Goal: Navigation & Orientation: Find specific page/section

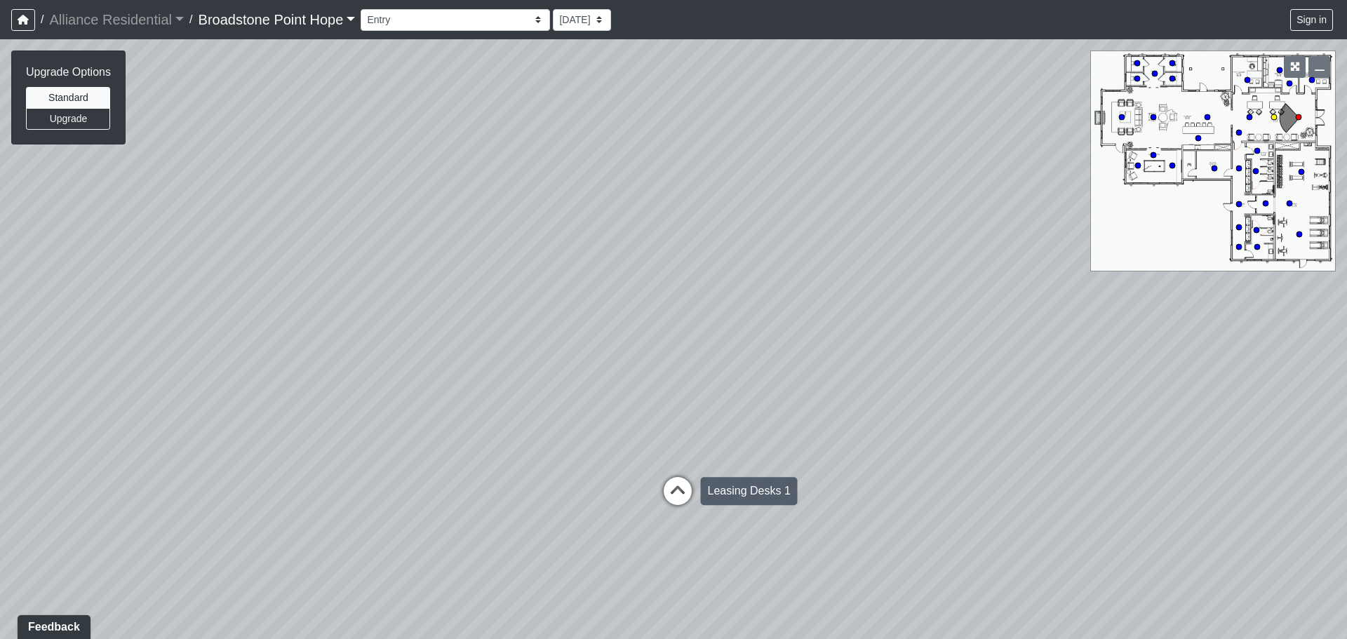
click at [694, 487] on icon at bounding box center [678, 498] width 42 height 42
click at [1156, 74] on circle at bounding box center [1155, 74] width 6 height 6
drag, startPoint x: 670, startPoint y: 347, endPoint x: 1347, endPoint y: 330, distance: 677.4
click at [1347, 330] on div "Loading... Leasing Desks 1 Loading... Breakroom 1 Loading... Leasing Office 1 L…" at bounding box center [673, 339] width 1347 height 600
drag, startPoint x: 434, startPoint y: 299, endPoint x: 513, endPoint y: 300, distance: 78.6
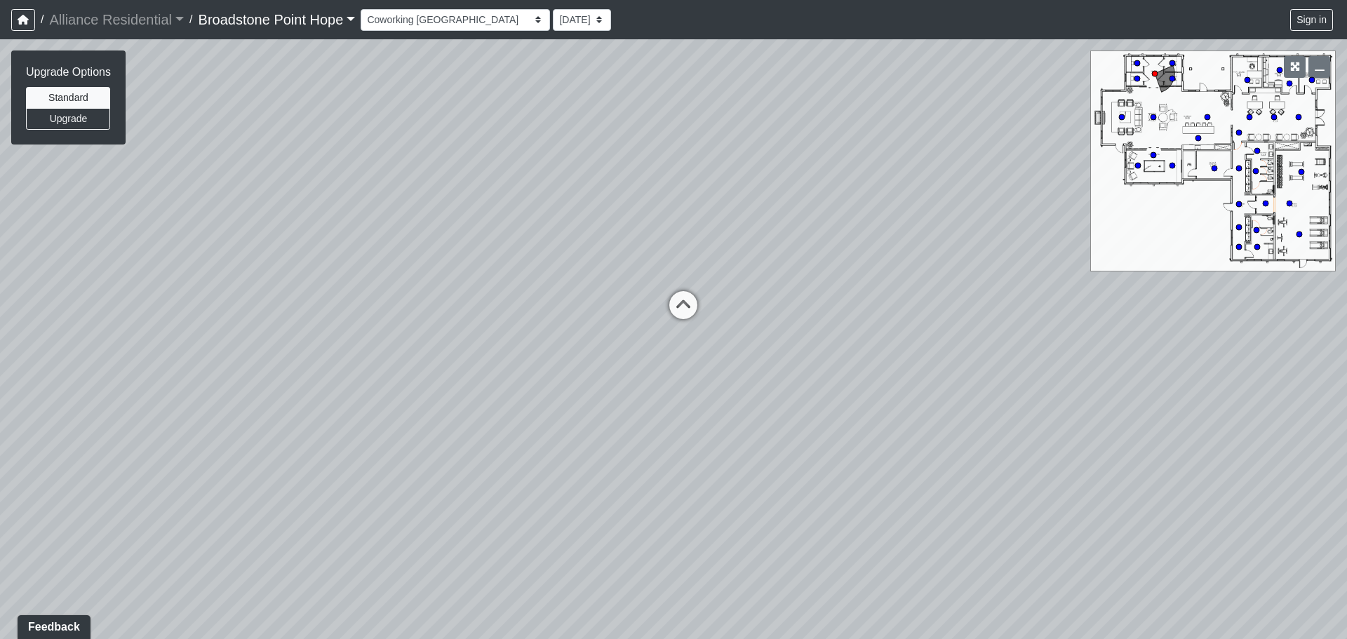
click at [513, 300] on div "Loading... Leasing Desks 1 Loading... Breakroom 1 Loading... Leasing Office 1 L…" at bounding box center [673, 339] width 1347 height 600
click at [688, 308] on icon at bounding box center [684, 312] width 42 height 42
drag, startPoint x: 279, startPoint y: 284, endPoint x: 761, endPoint y: 305, distance: 482.6
click at [907, 320] on div "Loading... Leasing Desks 1 Loading... Breakroom 1 Loading... Leasing Office 1 L…" at bounding box center [673, 339] width 1347 height 600
drag, startPoint x: 246, startPoint y: 258, endPoint x: 973, endPoint y: 226, distance: 727.0
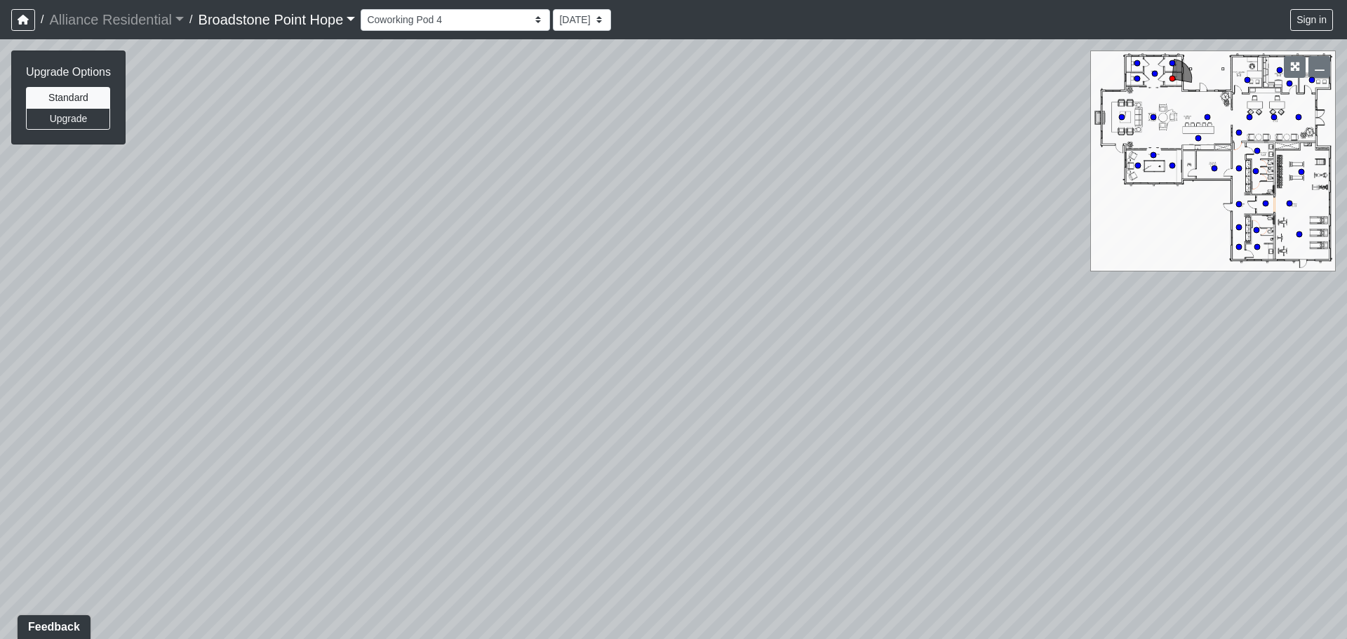
click at [973, 226] on div "Loading... Leasing Desks 1 Loading... Breakroom 1 Loading... Leasing Office 1 L…" at bounding box center [673, 339] width 1347 height 600
drag, startPoint x: 330, startPoint y: 215, endPoint x: 834, endPoint y: 206, distance: 504.7
click at [835, 206] on div "Loading... Leasing Desks 1 Loading... Breakroom 1 Loading... Leasing Office 1 L…" at bounding box center [673, 339] width 1347 height 600
drag, startPoint x: 249, startPoint y: 240, endPoint x: 630, endPoint y: 109, distance: 402.1
click at [630, 109] on div "Loading... Leasing Desks 1 Loading... Breakroom 1 Loading... Leasing Office 1 L…" at bounding box center [673, 339] width 1347 height 600
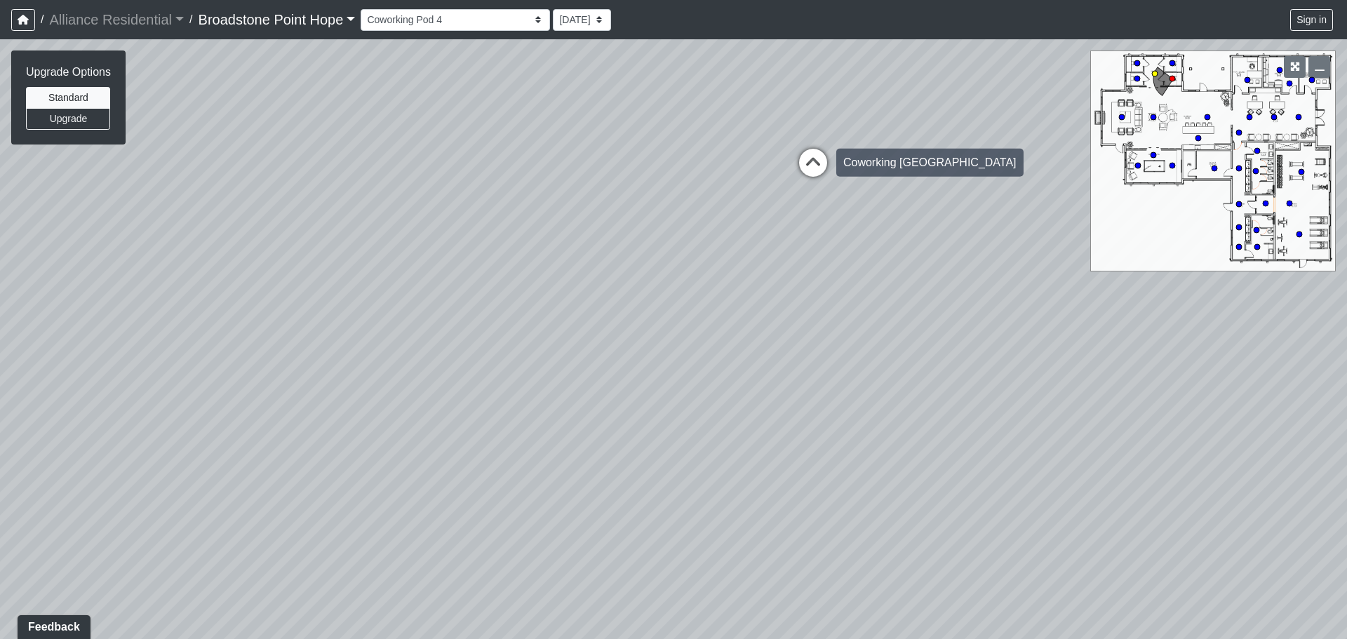
click at [808, 159] on icon at bounding box center [813, 170] width 42 height 42
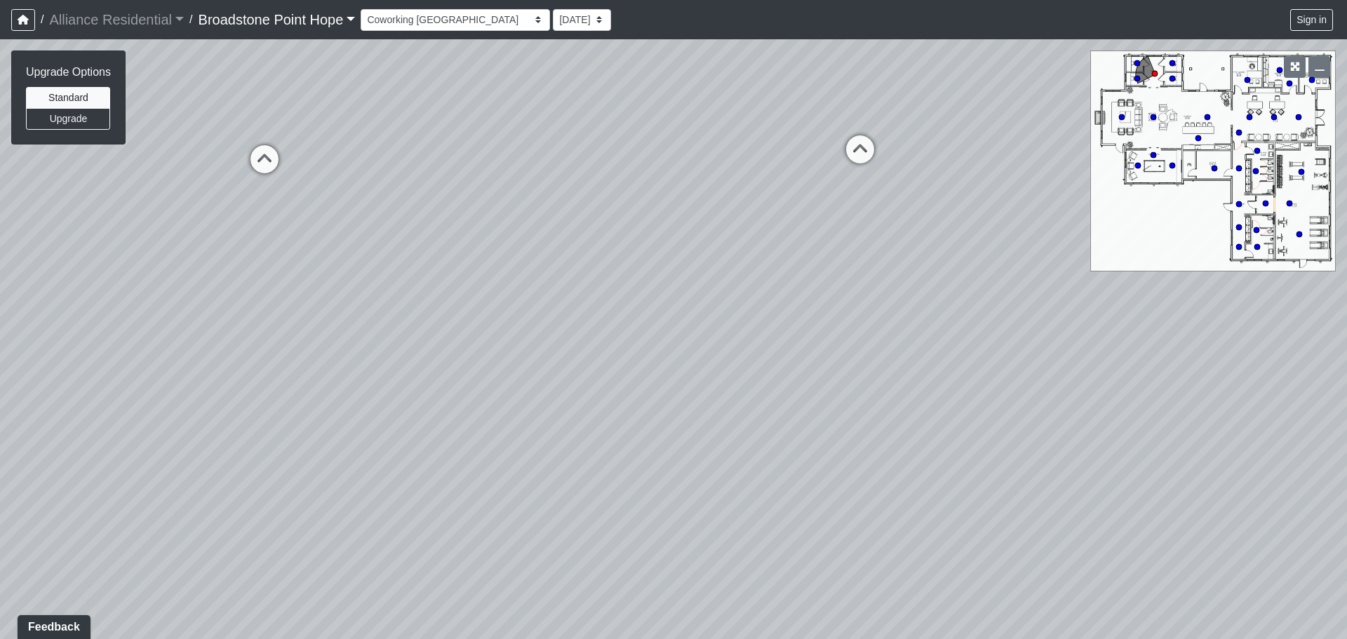
drag, startPoint x: 1026, startPoint y: 220, endPoint x: 204, endPoint y: 190, distance: 823.0
click at [173, 199] on div "Loading... Leasing Desks 1 Loading... Breakroom 1 Loading... Leasing Office 1 L…" at bounding box center [673, 339] width 1347 height 600
click at [512, 159] on icon at bounding box center [494, 155] width 42 height 42
drag, startPoint x: 355, startPoint y: 165, endPoint x: 760, endPoint y: 204, distance: 406.8
click at [762, 204] on div "Loading... Leasing Desks 1 Loading... Breakroom 1 Loading... Leasing Office 1 L…" at bounding box center [673, 339] width 1347 height 600
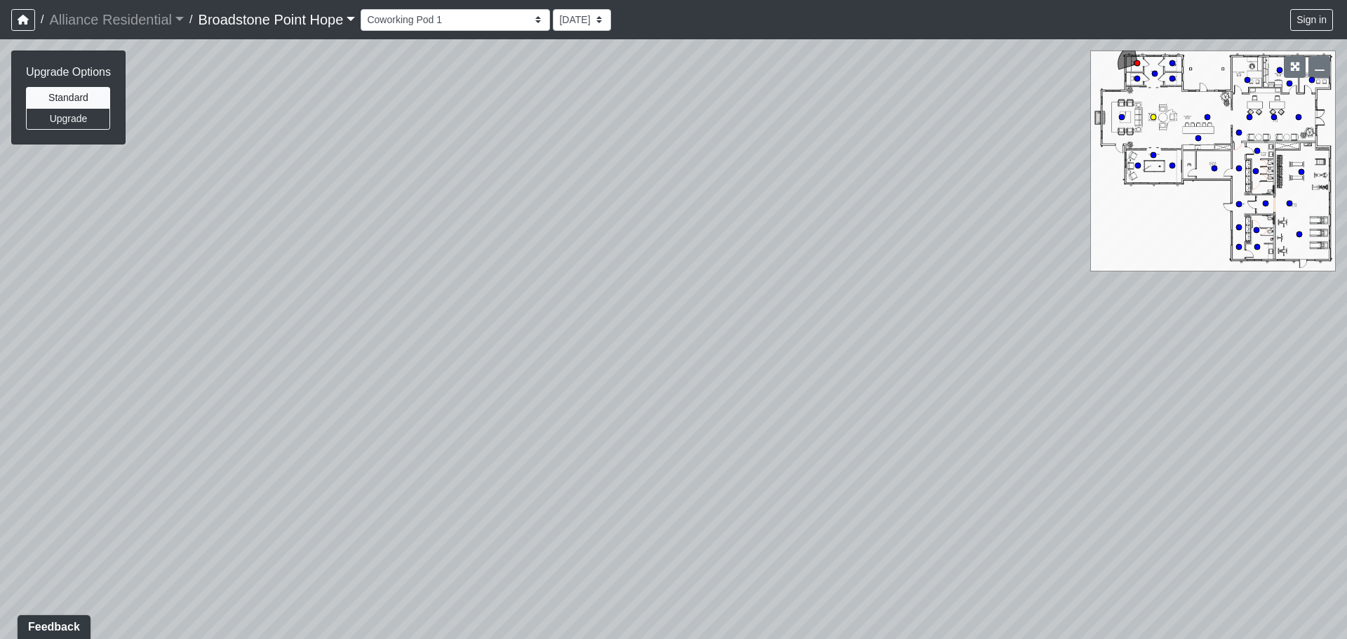
click at [1154, 117] on circle at bounding box center [1154, 117] width 6 height 6
drag, startPoint x: 875, startPoint y: 252, endPoint x: 113, endPoint y: 143, distance: 769.9
click at [113, 143] on div "NON-CURRENT REVISION Upgrade Options Standard Upgrade" at bounding box center [673, 339] width 1347 height 600
drag, startPoint x: 224, startPoint y: 229, endPoint x: 58, endPoint y: 265, distance: 170.3
click at [58, 265] on div "Loading... Leasing Desks 1 Loading... Breakroom 1 Loading... Leasing Office 1 L…" at bounding box center [673, 339] width 1347 height 600
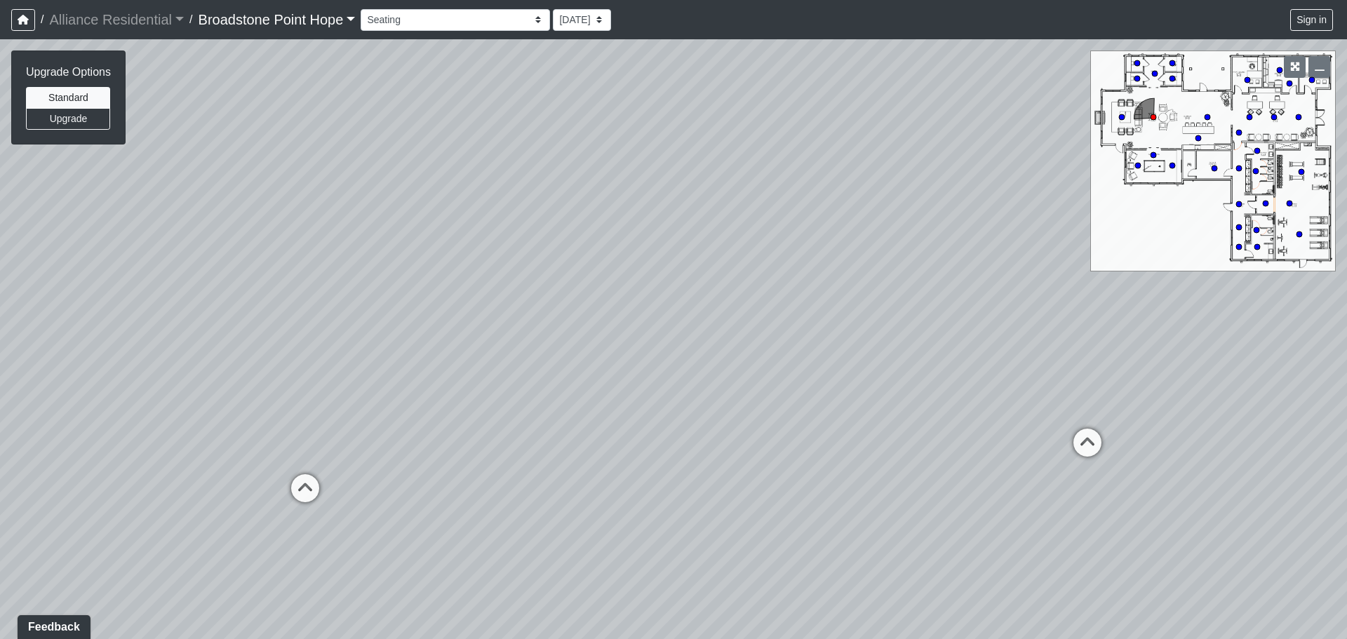
drag, startPoint x: 449, startPoint y: 249, endPoint x: -3, endPoint y: 284, distance: 453.3
click at [0, 284] on html "/ Alliance Residential Alliance Residential Loading... / [GEOGRAPHIC_DATA] Hope…" at bounding box center [673, 319] width 1347 height 639
drag, startPoint x: 921, startPoint y: 266, endPoint x: 175, endPoint y: 291, distance: 746.4
click at [173, 293] on div "Loading... Leasing Desks 1 Loading... Breakroom 1 Loading... Leasing Office 1 L…" at bounding box center [673, 339] width 1347 height 600
drag, startPoint x: 955, startPoint y: 277, endPoint x: 416, endPoint y: 286, distance: 539.1
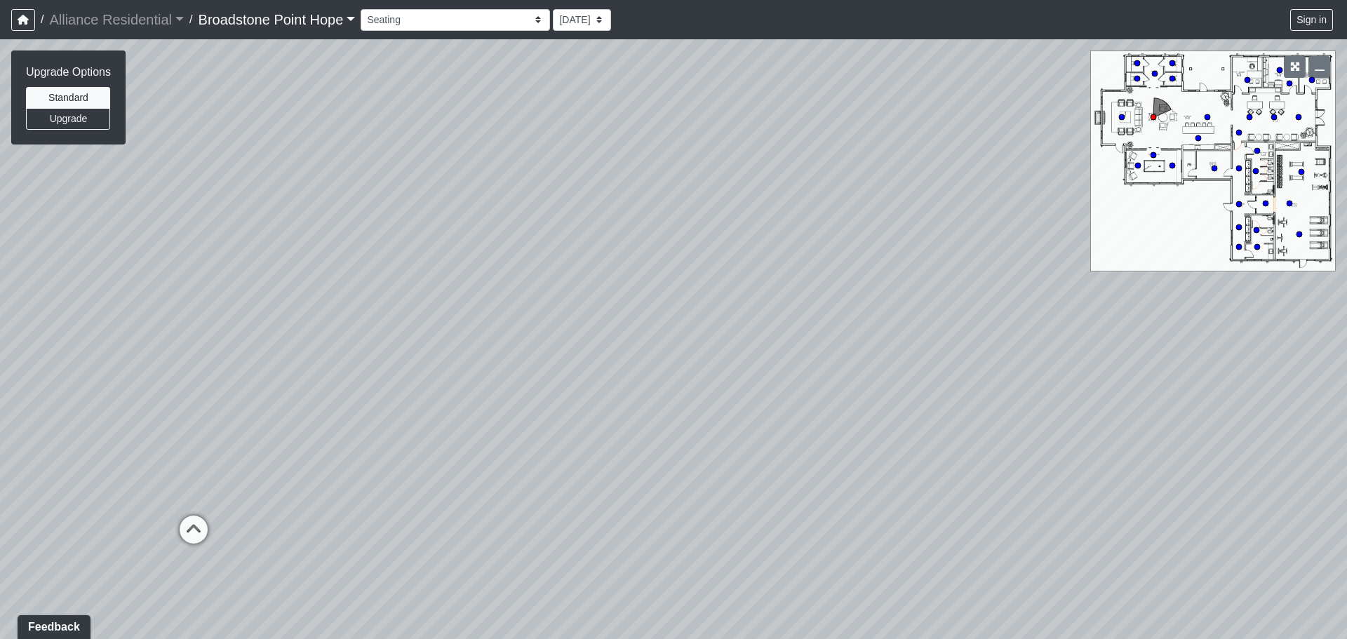
click at [416, 286] on div "Loading... Leasing Desks 1 Loading... Breakroom 1 Loading... Leasing Office 1 L…" at bounding box center [673, 339] width 1347 height 600
drag, startPoint x: 799, startPoint y: 237, endPoint x: 253, endPoint y: 548, distance: 629.3
click at [253, 548] on div "Loading... Leasing Desks 1 Loading... Breakroom 1 Loading... Leasing Office 1 L…" at bounding box center [673, 339] width 1347 height 600
drag, startPoint x: 705, startPoint y: 496, endPoint x: 321, endPoint y: 185, distance: 494.4
click at [321, 185] on div "Loading... Leasing Desks 1 Loading... Breakroom 1 Loading... Leasing Office 1 L…" at bounding box center [673, 339] width 1347 height 600
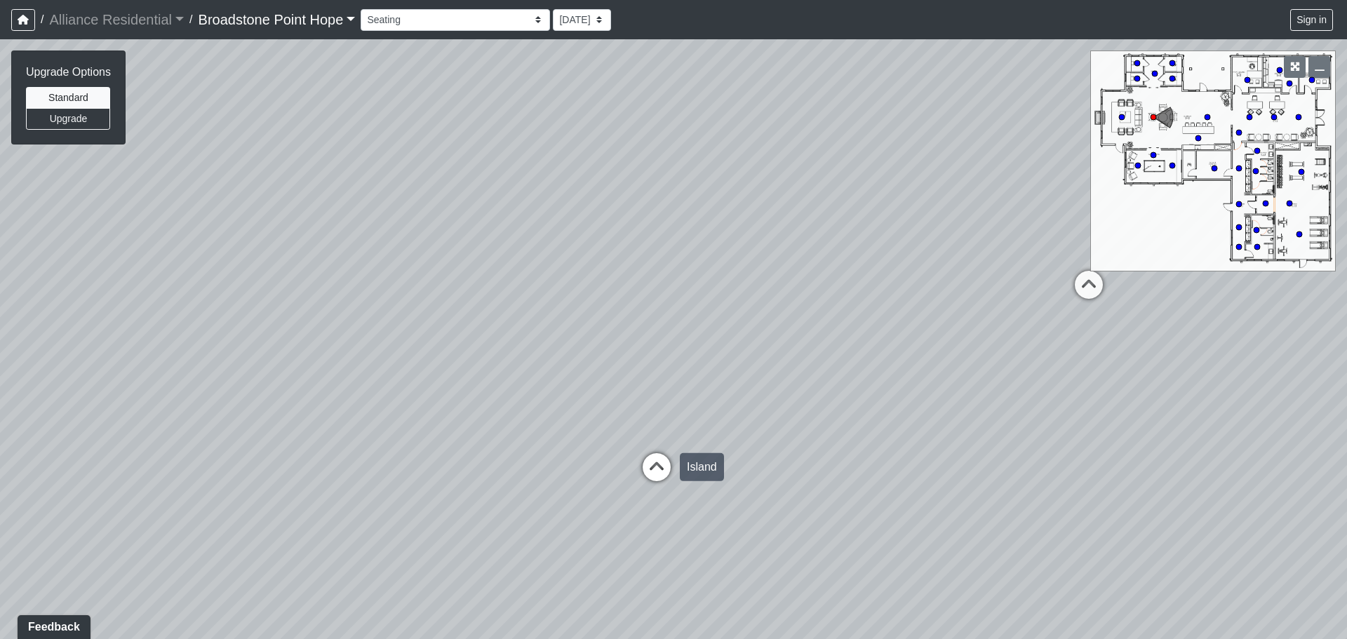
click at [654, 457] on icon at bounding box center [657, 474] width 42 height 42
drag, startPoint x: 698, startPoint y: 251, endPoint x: 600, endPoint y: 32, distance: 240.0
click at [600, 32] on div "/ Alliance Residential Alliance Residential Loading... / [GEOGRAPHIC_DATA] Hope…" at bounding box center [673, 319] width 1347 height 639
drag, startPoint x: 324, startPoint y: 288, endPoint x: 74, endPoint y: 327, distance: 252.2
click at [74, 327] on div "Loading... Leasing Desks 1 Loading... Breakroom 1 Loading... Leasing Office 1 L…" at bounding box center [673, 339] width 1347 height 600
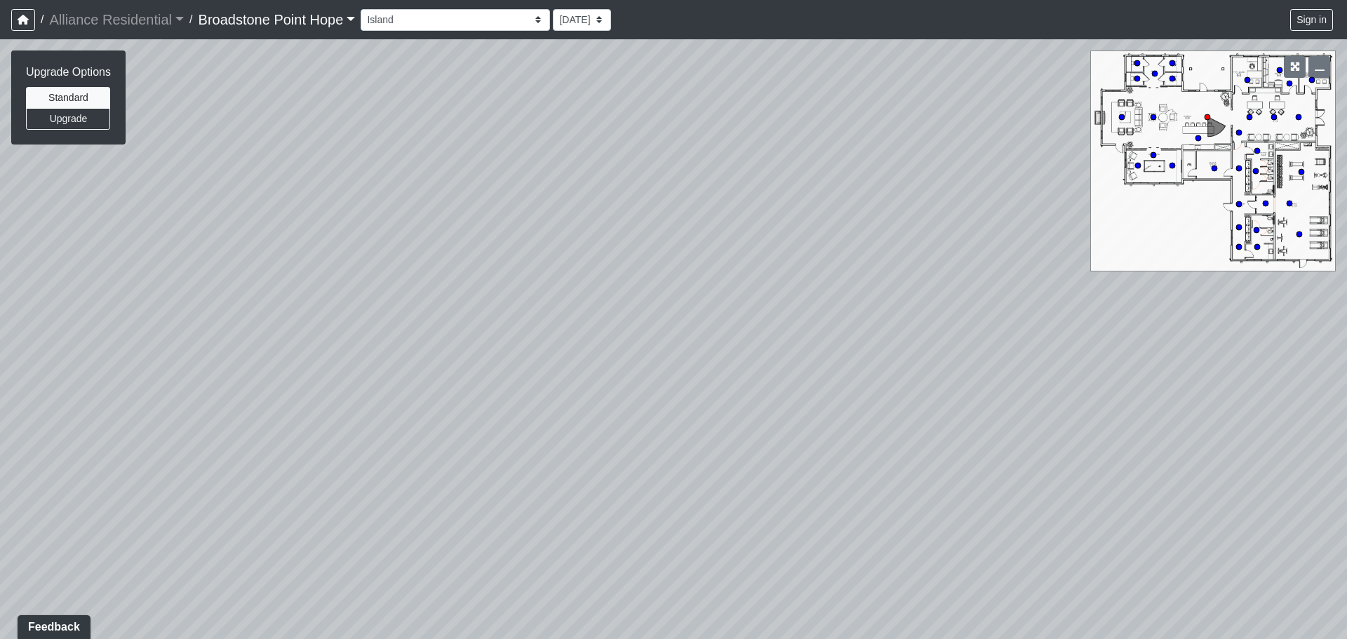
drag, startPoint x: 452, startPoint y: 327, endPoint x: 295, endPoint y: 364, distance: 161.5
click at [295, 365] on div "Loading... Leasing Desks 1 Loading... Breakroom 1 Loading... Leasing Office 1 L…" at bounding box center [673, 339] width 1347 height 600
drag, startPoint x: 327, startPoint y: 310, endPoint x: 833, endPoint y: 342, distance: 507.0
click at [833, 342] on div "Loading... Leasing Desks 1 Loading... Breakroom 1 Loading... Leasing Office 1 L…" at bounding box center [673, 339] width 1347 height 600
click at [266, 386] on div "Loading... Leasing Desks 1 Loading... Breakroom 1 Loading... Leasing Office 1 L…" at bounding box center [673, 339] width 1347 height 600
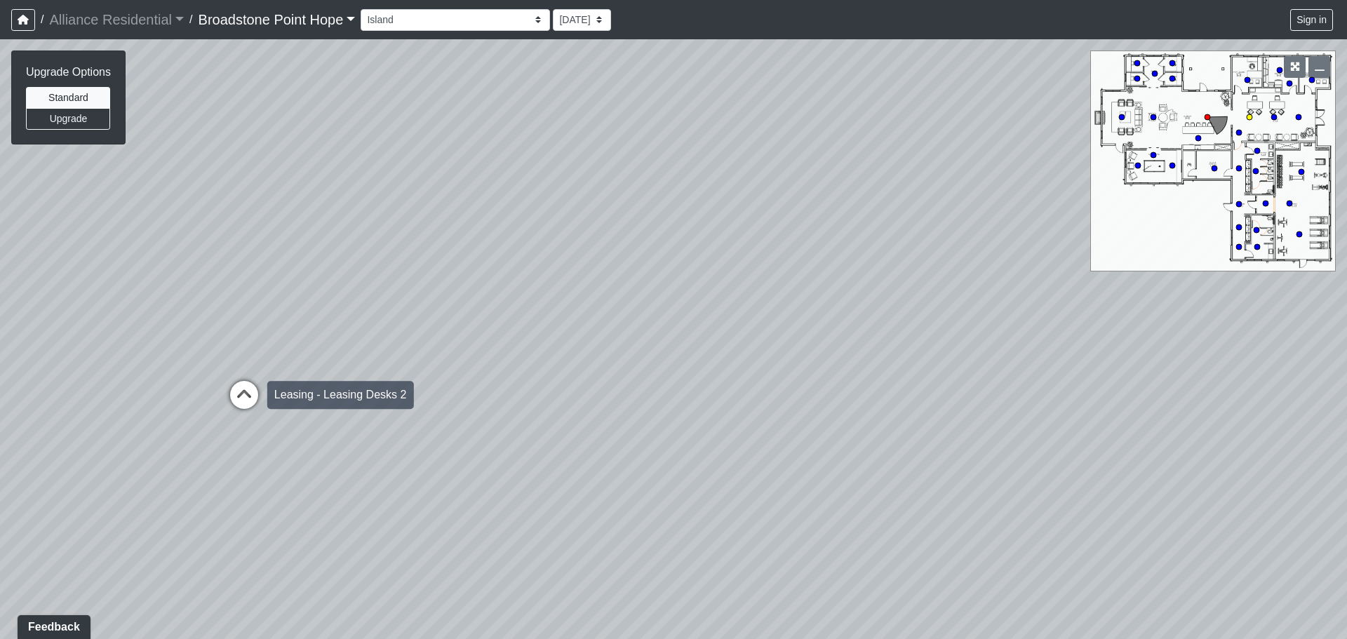
click at [251, 394] on icon at bounding box center [244, 402] width 42 height 42
drag, startPoint x: 950, startPoint y: 427, endPoint x: 260, endPoint y: 375, distance: 691.1
click at [260, 375] on div "Loading... Leasing Desks 1 Loading... Breakroom 1 Loading... Leasing Office 1 L…" at bounding box center [673, 339] width 1347 height 600
drag, startPoint x: 783, startPoint y: 370, endPoint x: 274, endPoint y: 340, distance: 510.4
click at [274, 340] on div "Loading... Leasing Desks 1 Loading... Breakroom 1 Loading... Leasing Office 1 L…" at bounding box center [673, 339] width 1347 height 600
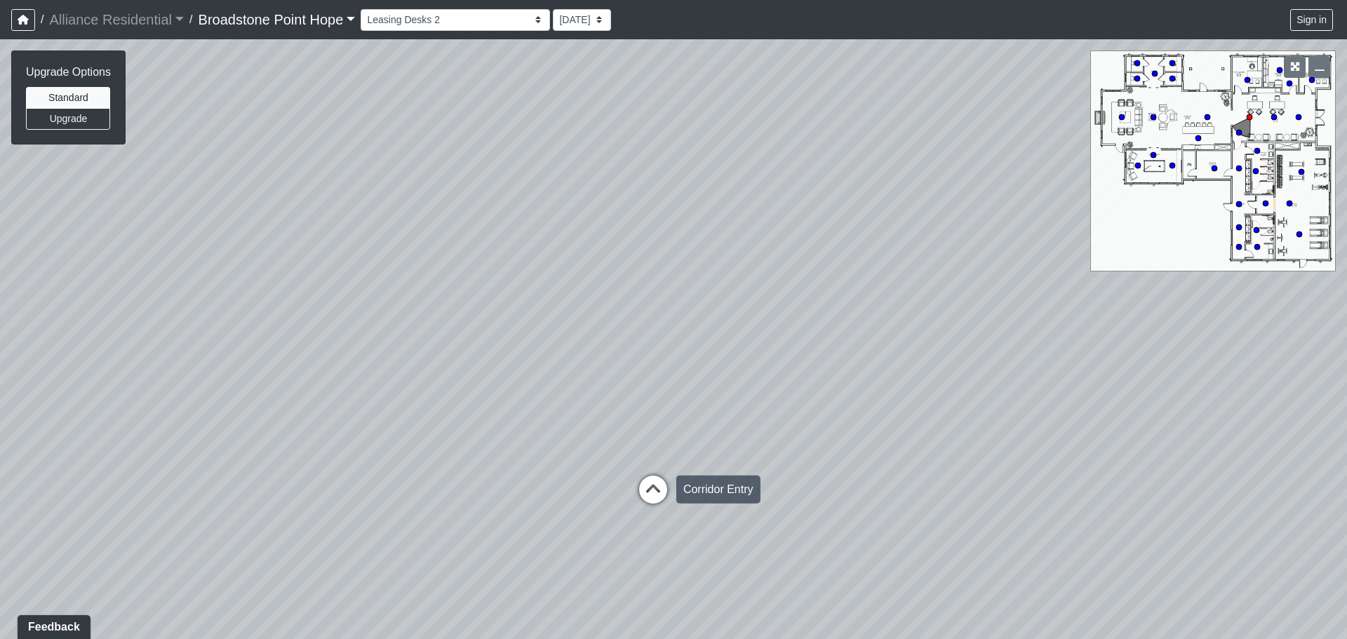
click at [644, 492] on icon at bounding box center [653, 497] width 42 height 42
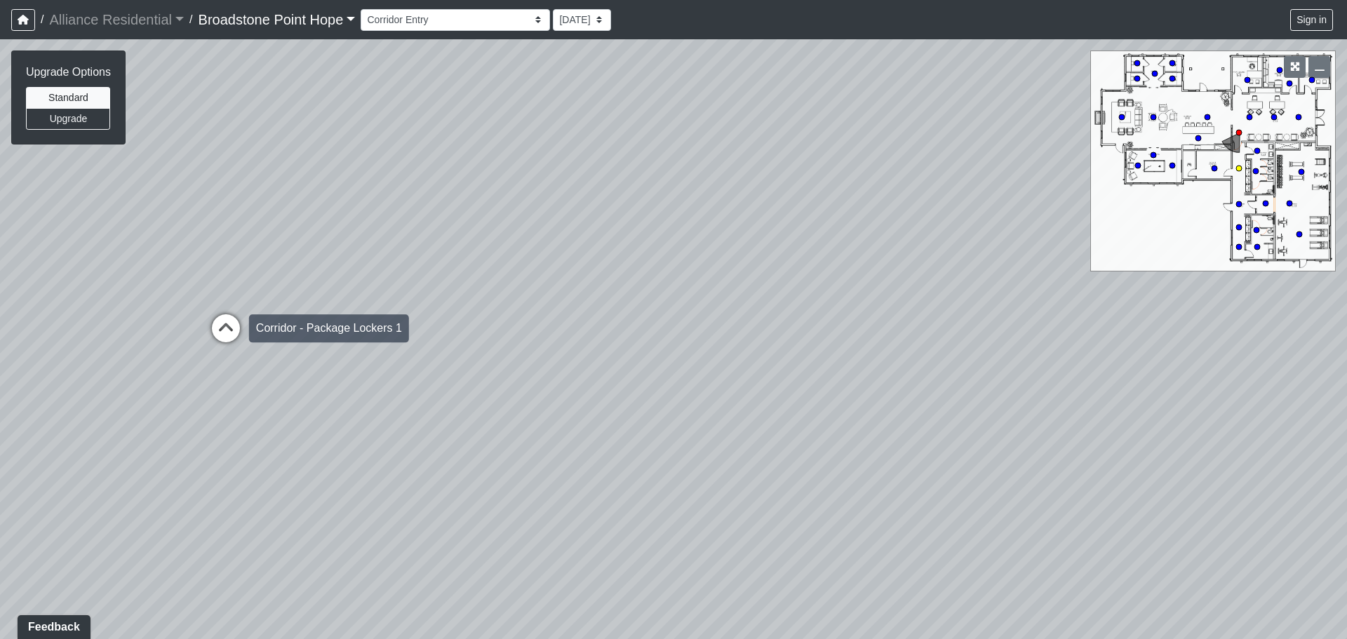
click at [225, 323] on icon at bounding box center [226, 335] width 42 height 42
drag, startPoint x: 69, startPoint y: 303, endPoint x: 682, endPoint y: 244, distance: 615.5
click at [693, 234] on div "Loading... Leasing Desks 1 Loading... Breakroom 1 Loading... Leasing Office 1 L…" at bounding box center [673, 339] width 1347 height 600
drag, startPoint x: 535, startPoint y: 207, endPoint x: 1023, endPoint y: 201, distance: 488.5
click at [1024, 200] on div "Loading... Leasing Desks 1 Loading... Breakroom 1 Loading... Leasing Office 1 L…" at bounding box center [673, 339] width 1347 height 600
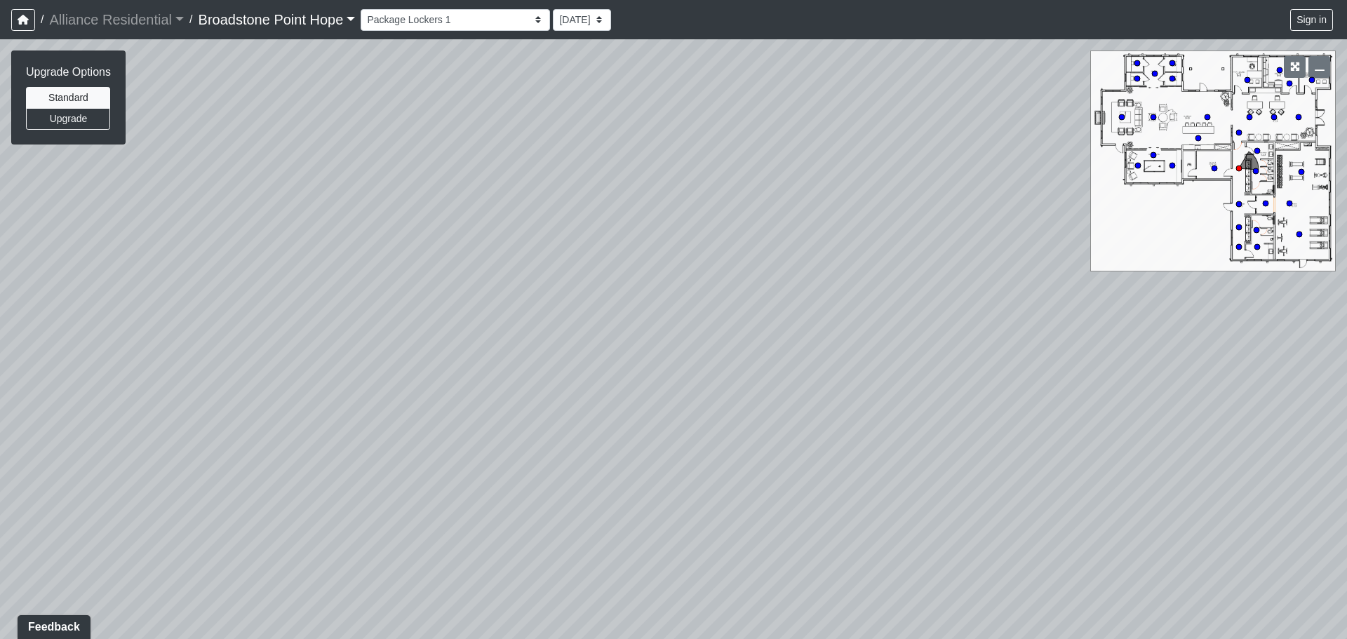
drag, startPoint x: 848, startPoint y: 227, endPoint x: 1258, endPoint y: 227, distance: 409.1
click at [1347, 187] on div "Loading... Leasing Desks 1 Loading... Breakroom 1 Loading... Leasing Office 1 L…" at bounding box center [673, 339] width 1347 height 600
drag, startPoint x: 547, startPoint y: 227, endPoint x: 475, endPoint y: 312, distance: 112.1
click at [552, 549] on div "Loading... Leasing Desks 1 Loading... Breakroom 1 Loading... Leasing Office 1 L…" at bounding box center [673, 339] width 1347 height 600
click at [486, 222] on icon at bounding box center [483, 231] width 42 height 42
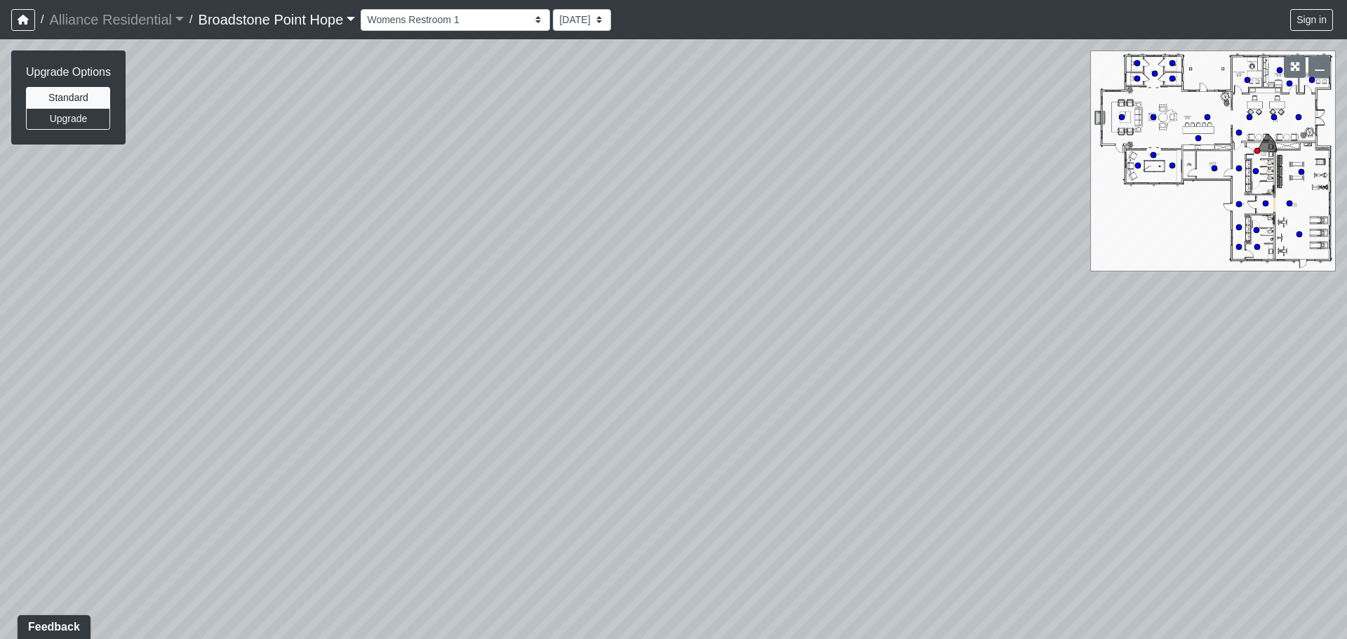
drag, startPoint x: 915, startPoint y: 296, endPoint x: 428, endPoint y: 306, distance: 487.1
click at [428, 306] on div "Loading... Leasing Desks 1 Loading... Breakroom 1 Loading... Leasing Office 1 L…" at bounding box center [673, 339] width 1347 height 600
drag, startPoint x: 888, startPoint y: 357, endPoint x: 220, endPoint y: 308, distance: 670.6
click at [220, 308] on div "Loading... Leasing Desks 1 Loading... Breakroom 1 Loading... Leasing Office 1 L…" at bounding box center [673, 339] width 1347 height 600
drag, startPoint x: 970, startPoint y: 398, endPoint x: 580, endPoint y: 340, distance: 393.7
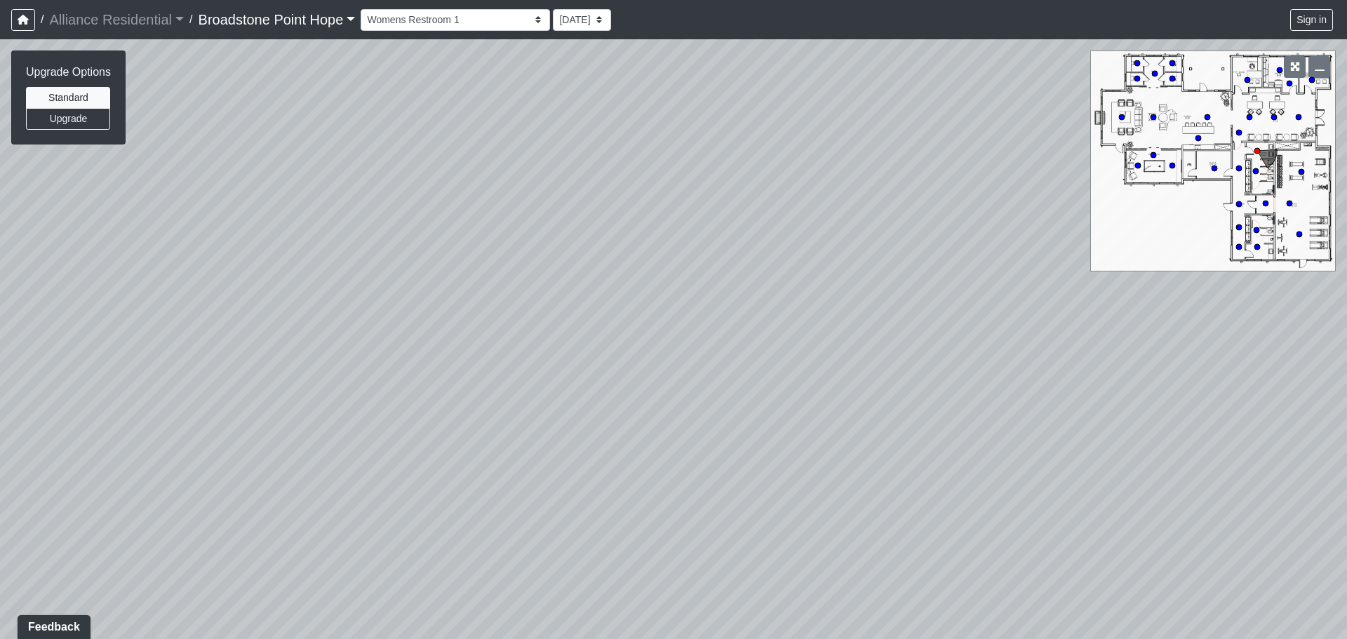
click at [580, 340] on div "Loading... Leasing Desks 1 Loading... Breakroom 1 Loading... Leasing Office 1 L…" at bounding box center [673, 339] width 1347 height 600
drag, startPoint x: 994, startPoint y: 380, endPoint x: 1220, endPoint y: 392, distance: 226.3
click at [1218, 392] on div "Loading... Leasing Desks 1 Loading... Breakroom 1 Loading... Leasing Office 1 L…" at bounding box center [673, 339] width 1347 height 600
drag, startPoint x: 382, startPoint y: 293, endPoint x: 852, endPoint y: 506, distance: 515.4
click at [852, 506] on div "Loading... Leasing Desks 1 Loading... Breakroom 1 Loading... Leasing Office 1 L…" at bounding box center [673, 339] width 1347 height 600
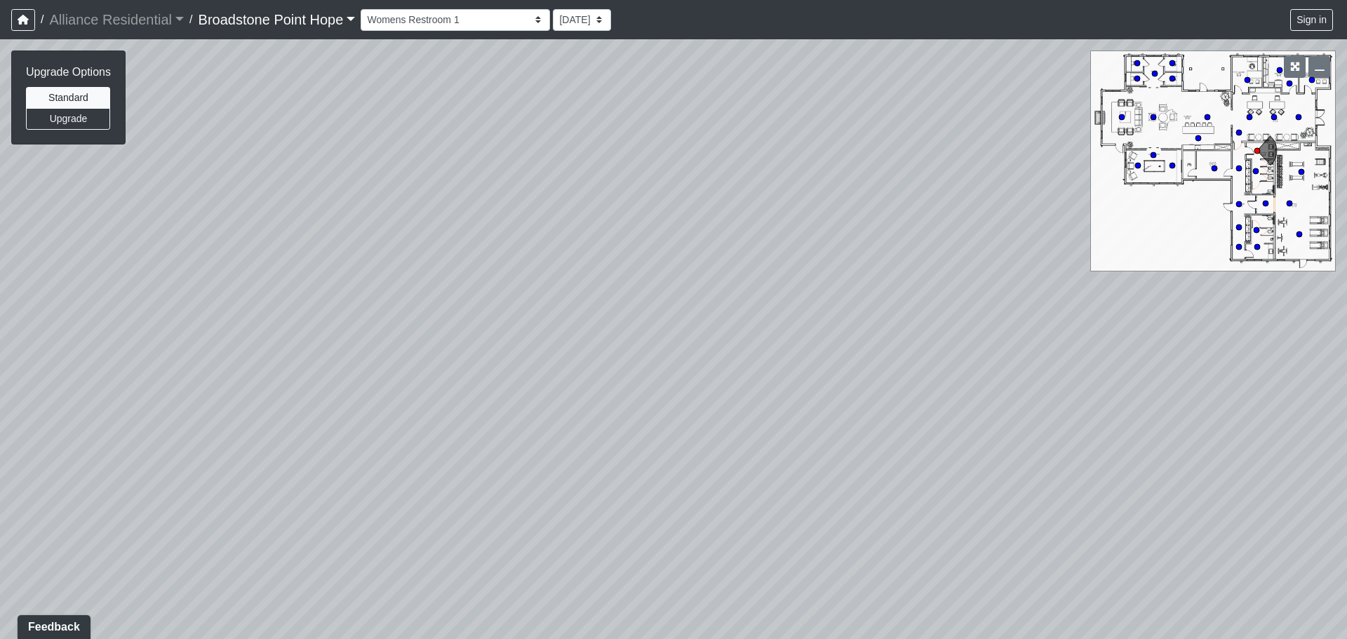
drag, startPoint x: 992, startPoint y: 434, endPoint x: 413, endPoint y: 336, distance: 587.1
click at [463, 333] on div "Loading... Leasing Desks 1 Loading... Breakroom 1 Loading... Leasing Office 1 L…" at bounding box center [673, 339] width 1347 height 600
drag, startPoint x: 834, startPoint y: 351, endPoint x: 169, endPoint y: 370, distance: 664.9
click at [170, 370] on div "Loading... Leasing Desks 1 Loading... Breakroom 1 Loading... Leasing Office 1 L…" at bounding box center [673, 339] width 1347 height 600
drag, startPoint x: 772, startPoint y: 354, endPoint x: 1107, endPoint y: 401, distance: 338.7
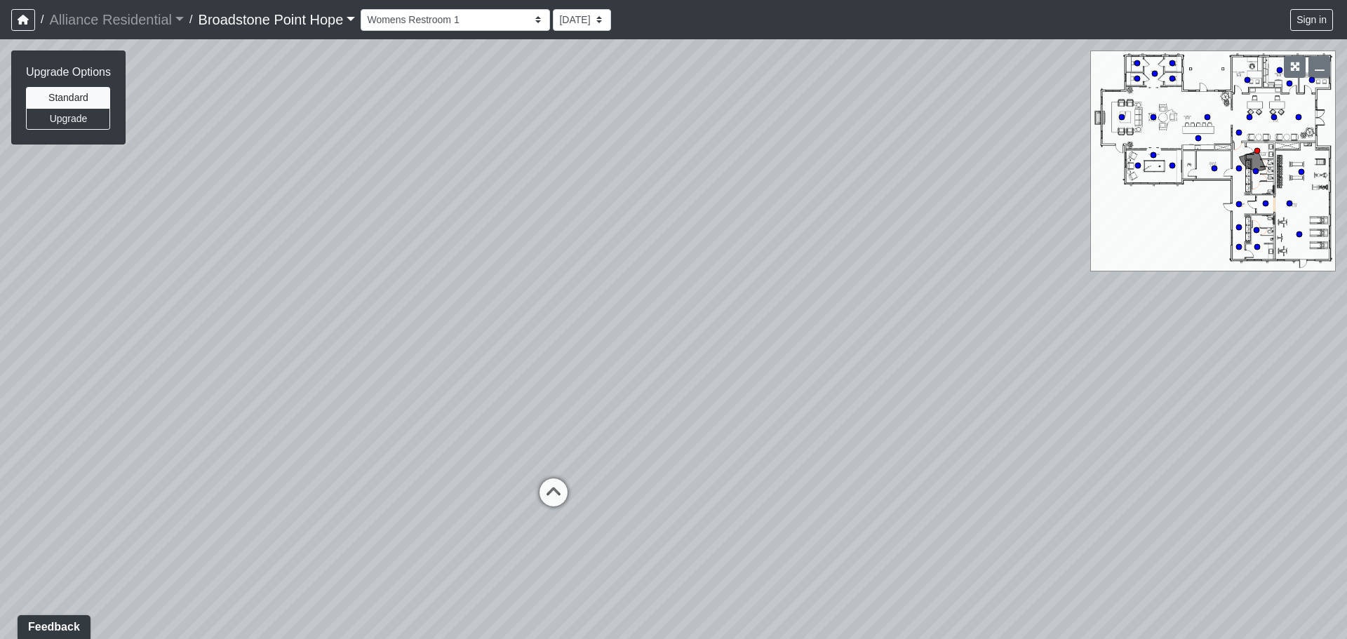
click at [1135, 389] on div "Loading... Leasing Desks 1 Loading... Breakroom 1 Loading... Leasing Office 1 L…" at bounding box center [673, 339] width 1347 height 600
click at [1258, 245] on circle at bounding box center [1258, 247] width 6 height 6
drag, startPoint x: 964, startPoint y: 323, endPoint x: 1001, endPoint y: 315, distance: 38.0
click at [1001, 315] on div "Loading... Leasing Desks 1 Loading... Breakroom 1 Loading... Leasing Office 1 L…" at bounding box center [673, 339] width 1347 height 600
drag, startPoint x: 670, startPoint y: 326, endPoint x: 1138, endPoint y: 373, distance: 471.1
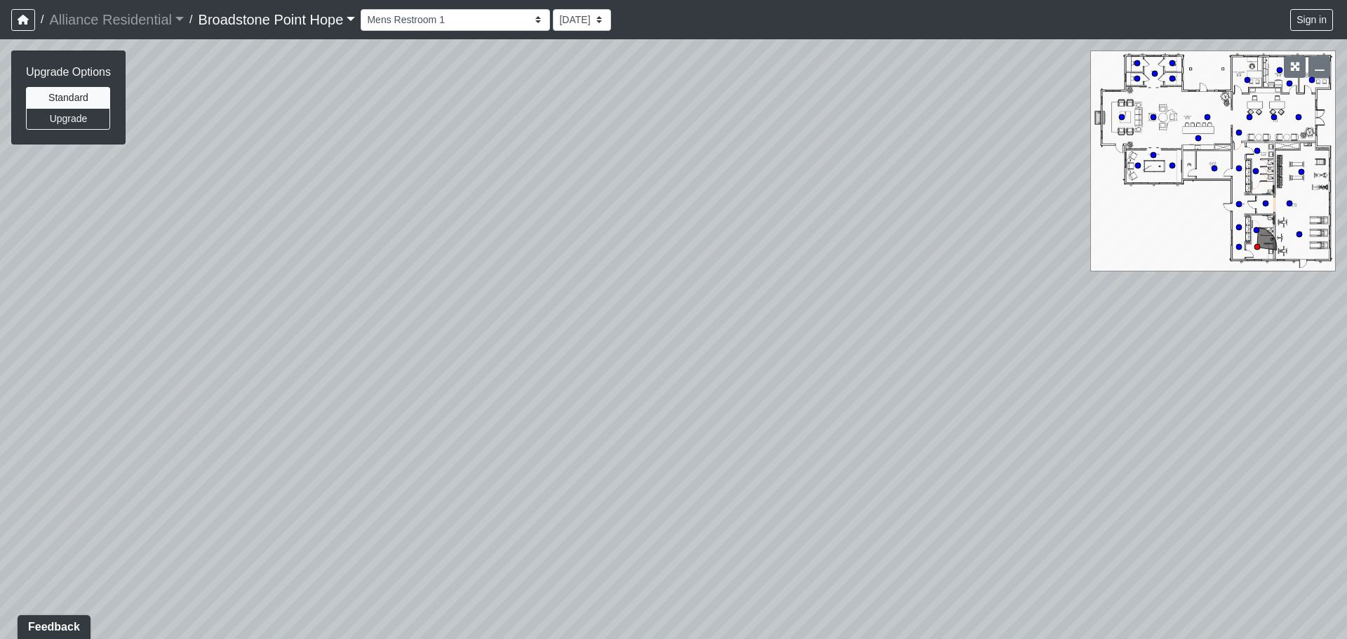
click at [1167, 368] on div "Loading... Leasing Desks 1 Loading... Breakroom 1 Loading... Leasing Office 1 L…" at bounding box center [673, 339] width 1347 height 600
drag, startPoint x: 431, startPoint y: 361, endPoint x: 124, endPoint y: 298, distance: 313.8
click at [124, 298] on div "Loading... Leasing Desks 1 Loading... Breakroom 1 Loading... Leasing Office 1 L…" at bounding box center [673, 339] width 1347 height 600
click at [1250, 116] on circle at bounding box center [1250, 117] width 6 height 6
drag, startPoint x: 510, startPoint y: 300, endPoint x: 1262, endPoint y: 371, distance: 754.9
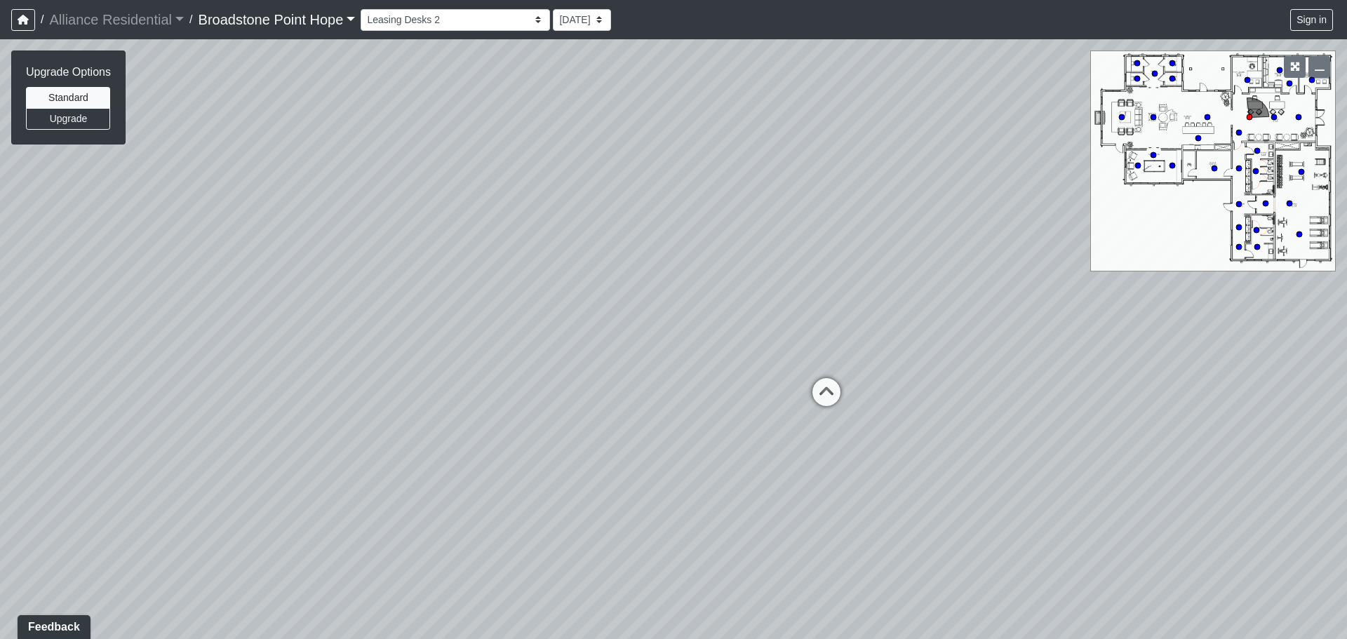
click at [1309, 378] on div "Loading... Leasing Desks 1 Loading... Breakroom 1 Loading... Leasing Office 1 L…" at bounding box center [673, 339] width 1347 height 600
drag, startPoint x: 715, startPoint y: 322, endPoint x: 1347, endPoint y: 362, distance: 632.9
click at [1347, 362] on div "Loading... Leasing Desks 1 Loading... Breakroom 1 Loading... Leasing Office 1 L…" at bounding box center [673, 339] width 1347 height 600
drag, startPoint x: 651, startPoint y: 351, endPoint x: 750, endPoint y: 222, distance: 161.7
click at [750, 222] on div "Loading... Leasing Desks 1 Loading... Breakroom 1 Loading... Leasing Office 1 L…" at bounding box center [673, 339] width 1347 height 600
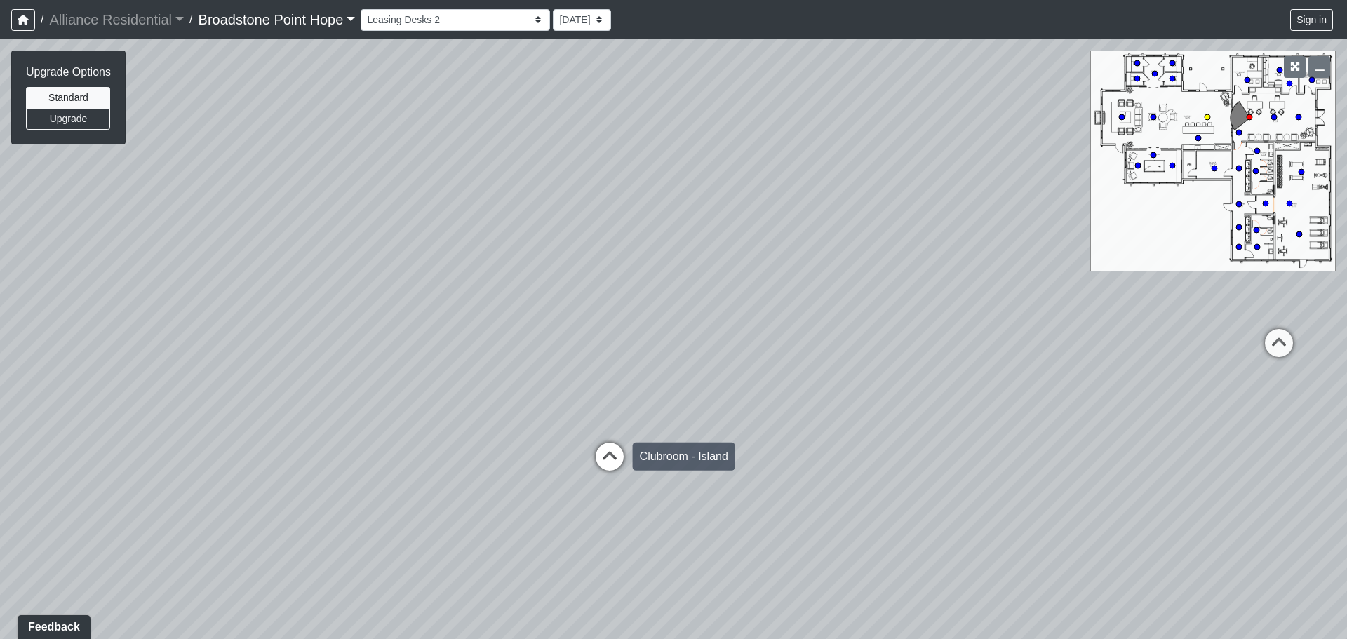
click at [613, 454] on icon at bounding box center [610, 464] width 42 height 42
click at [1136, 79] on circle at bounding box center [1138, 79] width 6 height 6
drag, startPoint x: 648, startPoint y: 341, endPoint x: 771, endPoint y: 387, distance: 131.3
click at [598, 505] on div "Loading... Leasing Desks 1 Loading... Breakroom 1 Loading... Leasing Office 1 L…" at bounding box center [673, 339] width 1347 height 600
drag, startPoint x: 1047, startPoint y: 249, endPoint x: 100, endPoint y: 195, distance: 948.9
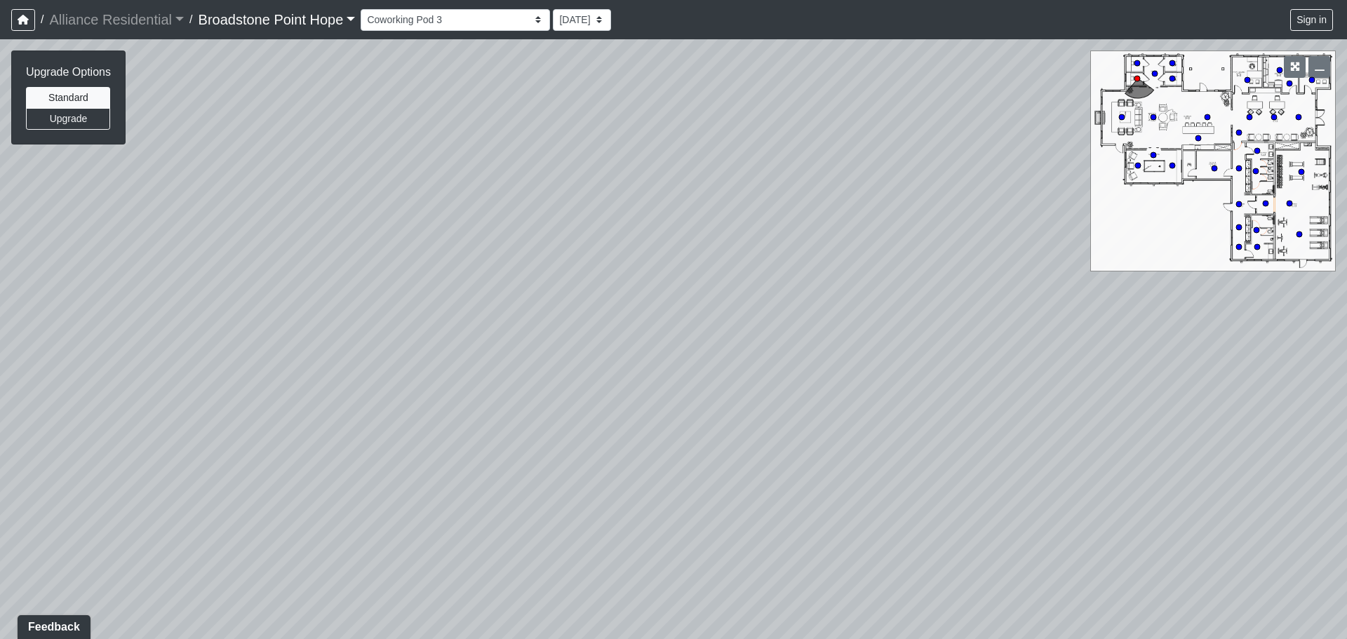
click at [100, 195] on div "Loading... Leasing Desks 1 Loading... Breakroom 1 Loading... Leasing Office 1 L…" at bounding box center [673, 339] width 1347 height 600
drag, startPoint x: 658, startPoint y: 281, endPoint x: 215, endPoint y: 264, distance: 443.1
click at [95, 279] on div "Loading... Leasing Desks 1 Loading... Breakroom 1 Loading... Leasing Office 1 L…" at bounding box center [673, 339] width 1347 height 600
drag, startPoint x: 822, startPoint y: 318, endPoint x: 82, endPoint y: 295, distance: 740.0
click at [80, 300] on div "Loading... Leasing Desks 1 Loading... Breakroom 1 Loading... Leasing Office 1 L…" at bounding box center [673, 339] width 1347 height 600
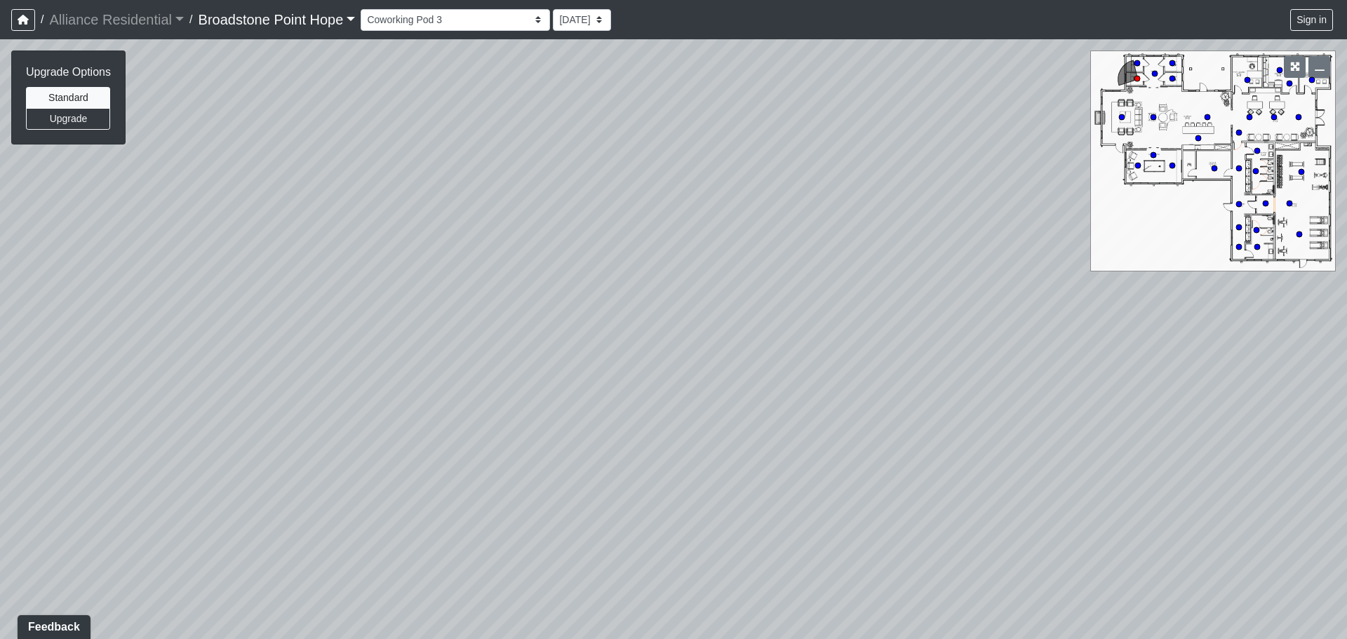
drag, startPoint x: 666, startPoint y: 330, endPoint x: 110, endPoint y: 316, distance: 556.0
click at [109, 316] on div "Loading... Leasing Desks 1 Loading... Breakroom 1 Loading... Leasing Office 1 L…" at bounding box center [673, 339] width 1347 height 600
drag, startPoint x: 750, startPoint y: 293, endPoint x: 73, endPoint y: 293, distance: 677.2
click at [73, 293] on div "Loading... Leasing Desks 1 Loading... Breakroom 1 Loading... Leasing Office 1 L…" at bounding box center [673, 339] width 1347 height 600
drag, startPoint x: 723, startPoint y: 306, endPoint x: 246, endPoint y: 288, distance: 476.8
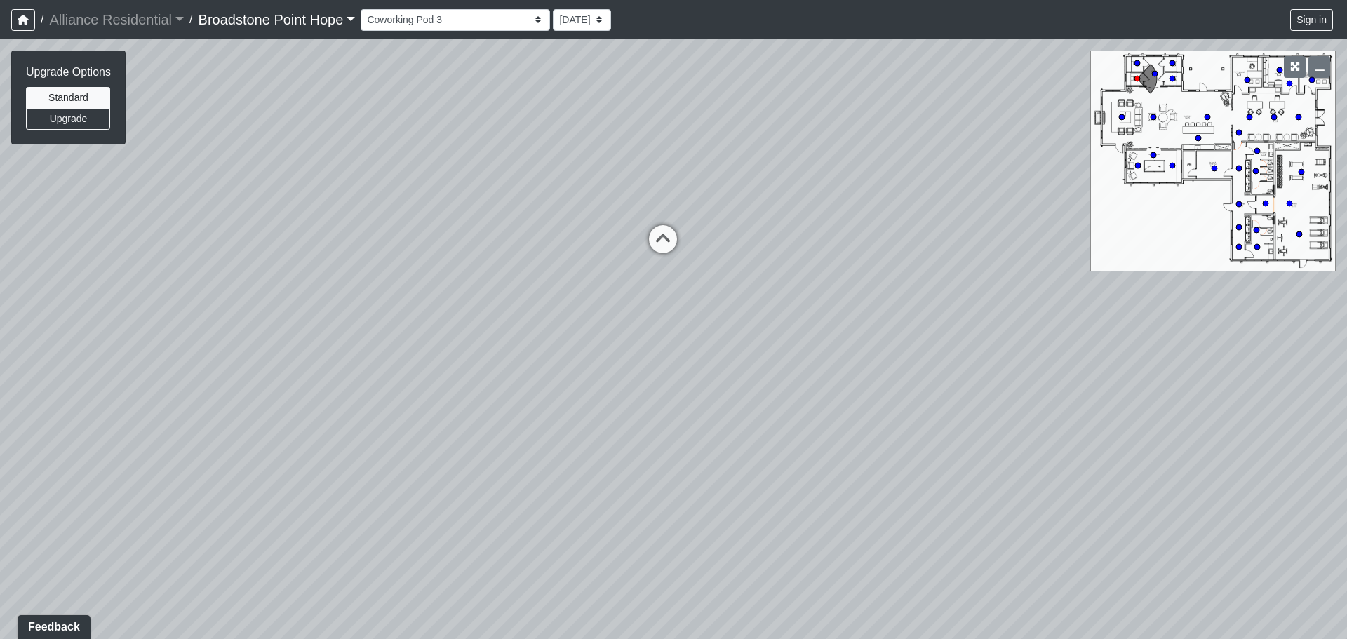
click at [246, 288] on div "Loading... Leasing Desks 1 Loading... Breakroom 1 Loading... Leasing Office 1 L…" at bounding box center [673, 339] width 1347 height 600
click at [1257, 150] on circle at bounding box center [1258, 151] width 6 height 6
drag, startPoint x: 563, startPoint y: 333, endPoint x: 1252, endPoint y: 357, distance: 689.6
click at [1252, 357] on div "Loading... Leasing Desks 1 Loading... Breakroom 1 Loading... Leasing Office 1 L…" at bounding box center [673, 339] width 1347 height 600
drag, startPoint x: 361, startPoint y: 256, endPoint x: 1024, endPoint y: 267, distance: 662.6
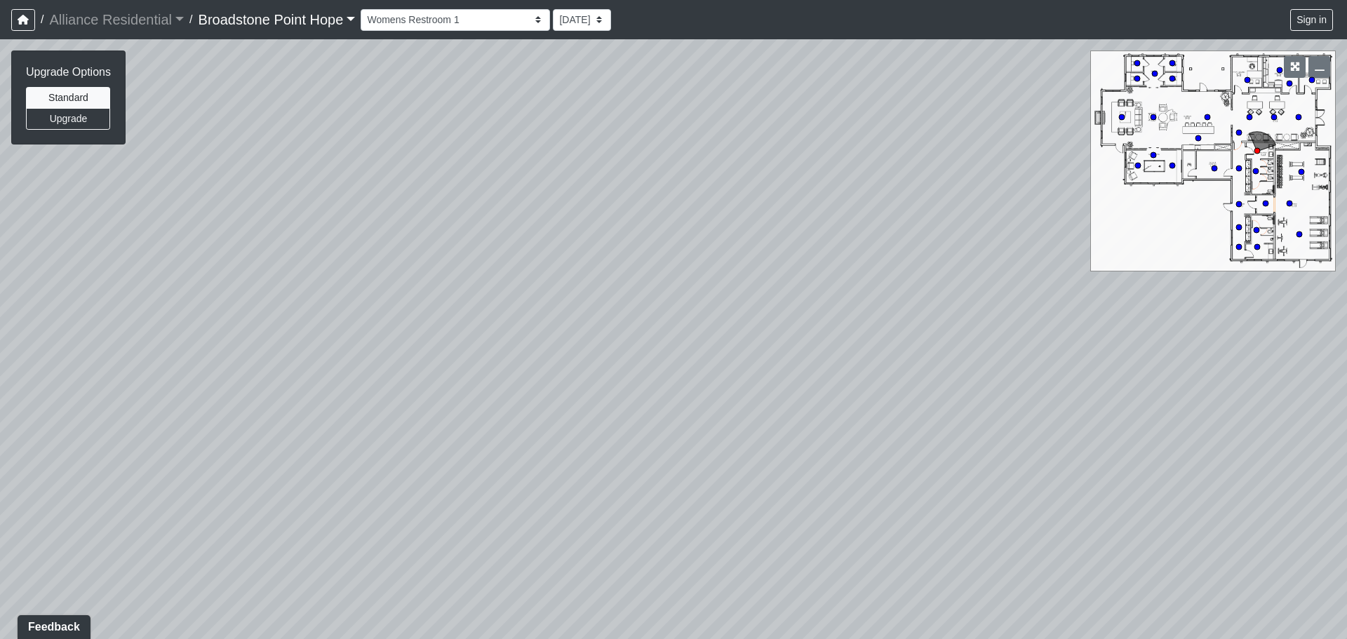
click at [1023, 268] on div "Loading... Leasing Desks 1 Loading... Breakroom 1 Loading... Leasing Office 1 L…" at bounding box center [673, 339] width 1347 height 600
click at [1239, 169] on circle at bounding box center [1240, 169] width 6 height 6
drag, startPoint x: 686, startPoint y: 323, endPoint x: 556, endPoint y: 315, distance: 130.1
click at [556, 315] on div "Loading... Leasing Desks 1 Loading... Breakroom 1 Loading... Leasing Office 1 L…" at bounding box center [673, 339] width 1347 height 600
click at [586, 448] on icon at bounding box center [594, 460] width 42 height 42
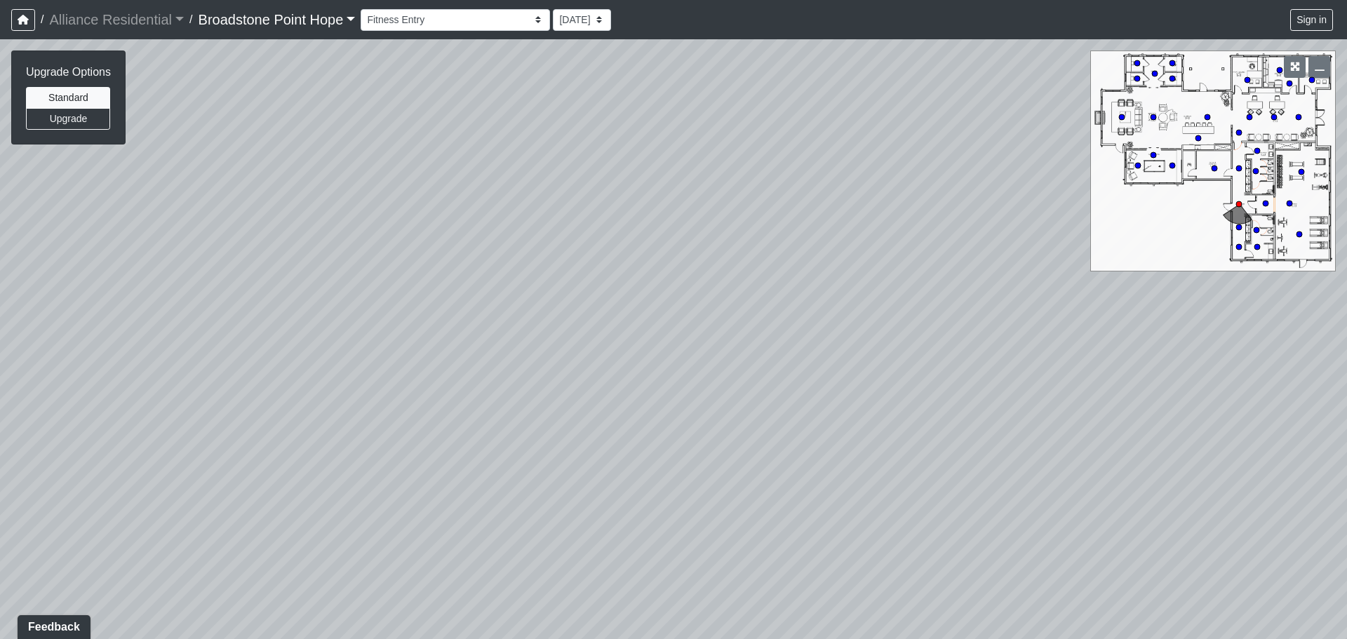
drag, startPoint x: 582, startPoint y: 246, endPoint x: 607, endPoint y: 484, distance: 239.2
click at [607, 484] on div "Loading... Leasing Desks 1 Loading... Breakroom 1 Loading... Leasing Office 1 L…" at bounding box center [673, 339] width 1347 height 600
drag, startPoint x: 610, startPoint y: 492, endPoint x: 605, endPoint y: 309, distance: 182.5
click at [605, 309] on div "Loading... Leasing Desks 1 Loading... Breakroom 1 Loading... Leasing Office 1 L…" at bounding box center [673, 339] width 1347 height 600
click at [595, 620] on icon at bounding box center [596, 622] width 42 height 42
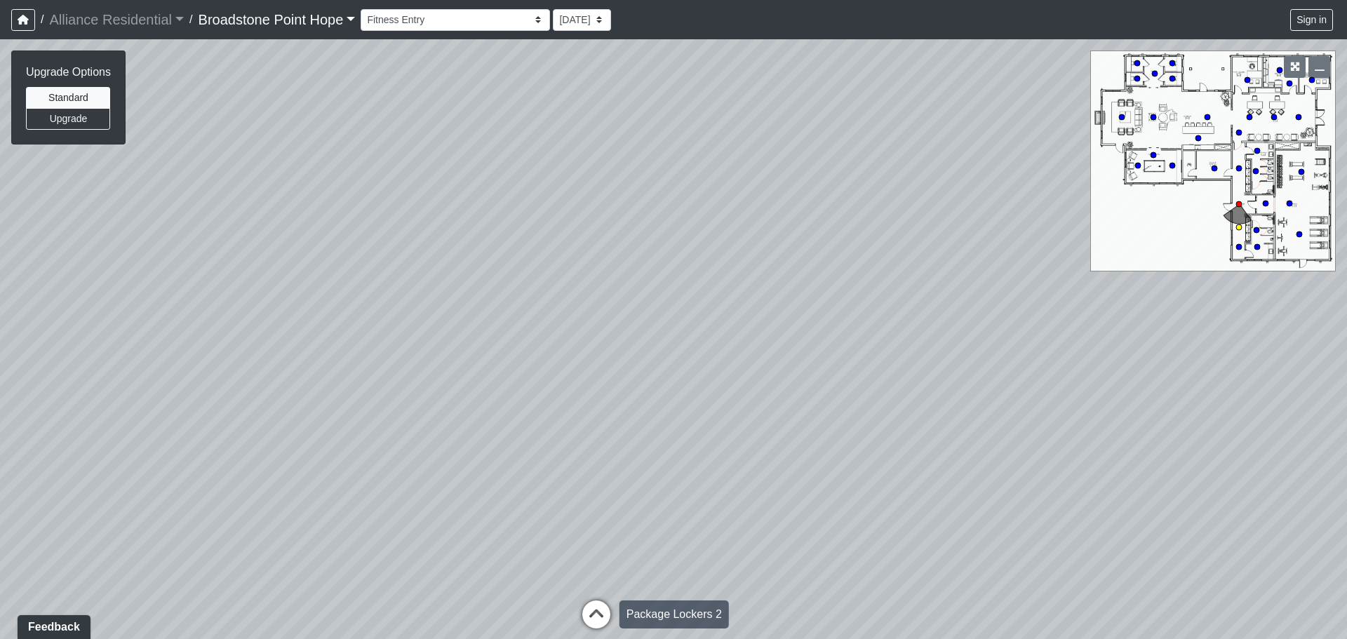
select select "68yJLTptvBRqhxoPu8DSnS"
drag, startPoint x: 595, startPoint y: 353, endPoint x: 580, endPoint y: 472, distance: 119.5
click at [580, 472] on div "Loading... Leasing Desks 1 Loading... Breakroom 1 Loading... Leasing Office 1 L…" at bounding box center [673, 339] width 1347 height 600
drag, startPoint x: 677, startPoint y: 395, endPoint x: 102, endPoint y: 381, distance: 574.9
click at [102, 381] on div "Loading... Leasing Desks 1 Loading... Breakroom 1 Loading... Leasing Office 1 L…" at bounding box center [673, 339] width 1347 height 600
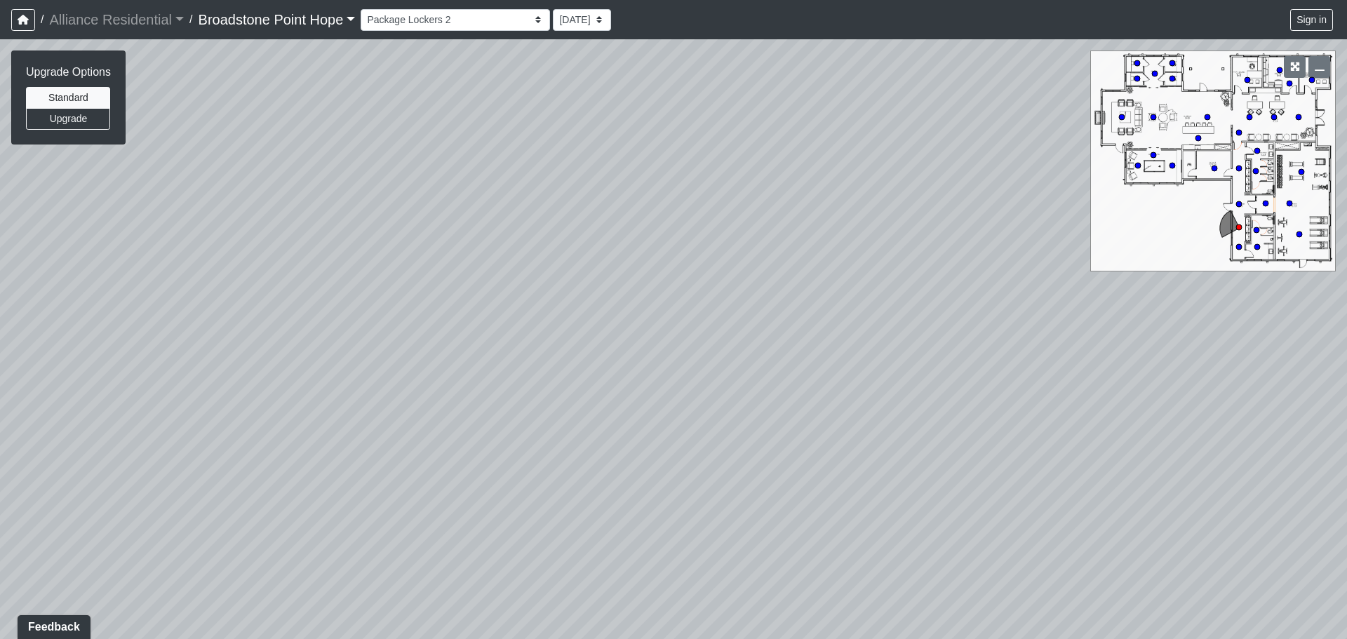
drag, startPoint x: 839, startPoint y: 371, endPoint x: 338, endPoint y: 500, distance: 518.0
click at [319, 502] on div "Loading... Leasing Desks 1 Loading... Breakroom 1 Loading... Leasing Office 1 L…" at bounding box center [673, 339] width 1347 height 600
drag, startPoint x: 601, startPoint y: 450, endPoint x: 79, endPoint y: 360, distance: 530.5
click at [258, 475] on div "Loading... Leasing Desks 1 Loading... Breakroom 1 Loading... Leasing Office 1 L…" at bounding box center [673, 339] width 1347 height 600
drag, startPoint x: 574, startPoint y: 284, endPoint x: 710, endPoint y: 662, distance: 402.7
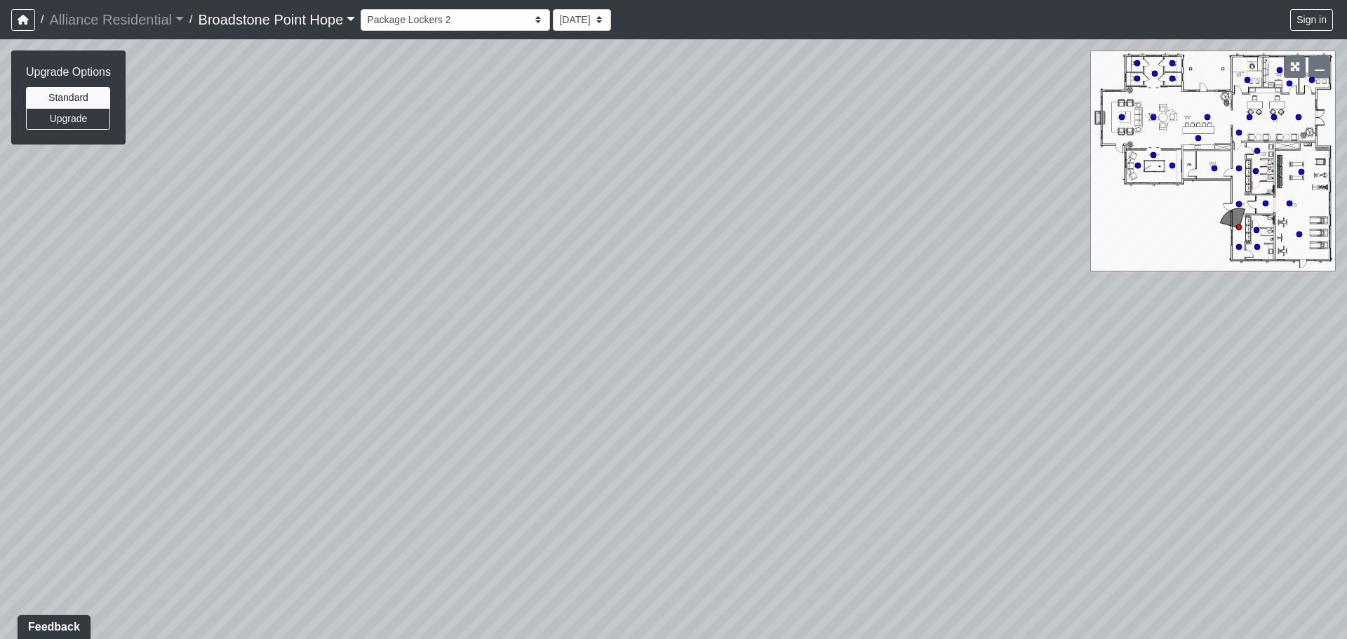
click at [710, 639] on html "/ Alliance Residential Alliance Residential Loading... / [GEOGRAPHIC_DATA] Hope…" at bounding box center [673, 319] width 1347 height 639
drag, startPoint x: 612, startPoint y: 292, endPoint x: 653, endPoint y: 197, distance: 103.1
click at [628, 180] on div "Loading... Leasing Desks 1 Loading... Breakroom 1 Loading... Leasing Office 1 L…" at bounding box center [673, 339] width 1347 height 600
drag, startPoint x: 947, startPoint y: 532, endPoint x: 839, endPoint y: 310, distance: 246.7
click at [839, 310] on div "Loading... Leasing Desks 1 Loading... Breakroom 1 Loading... Leasing Office 1 L…" at bounding box center [673, 339] width 1347 height 600
